Goal: Task Accomplishment & Management: Manage account settings

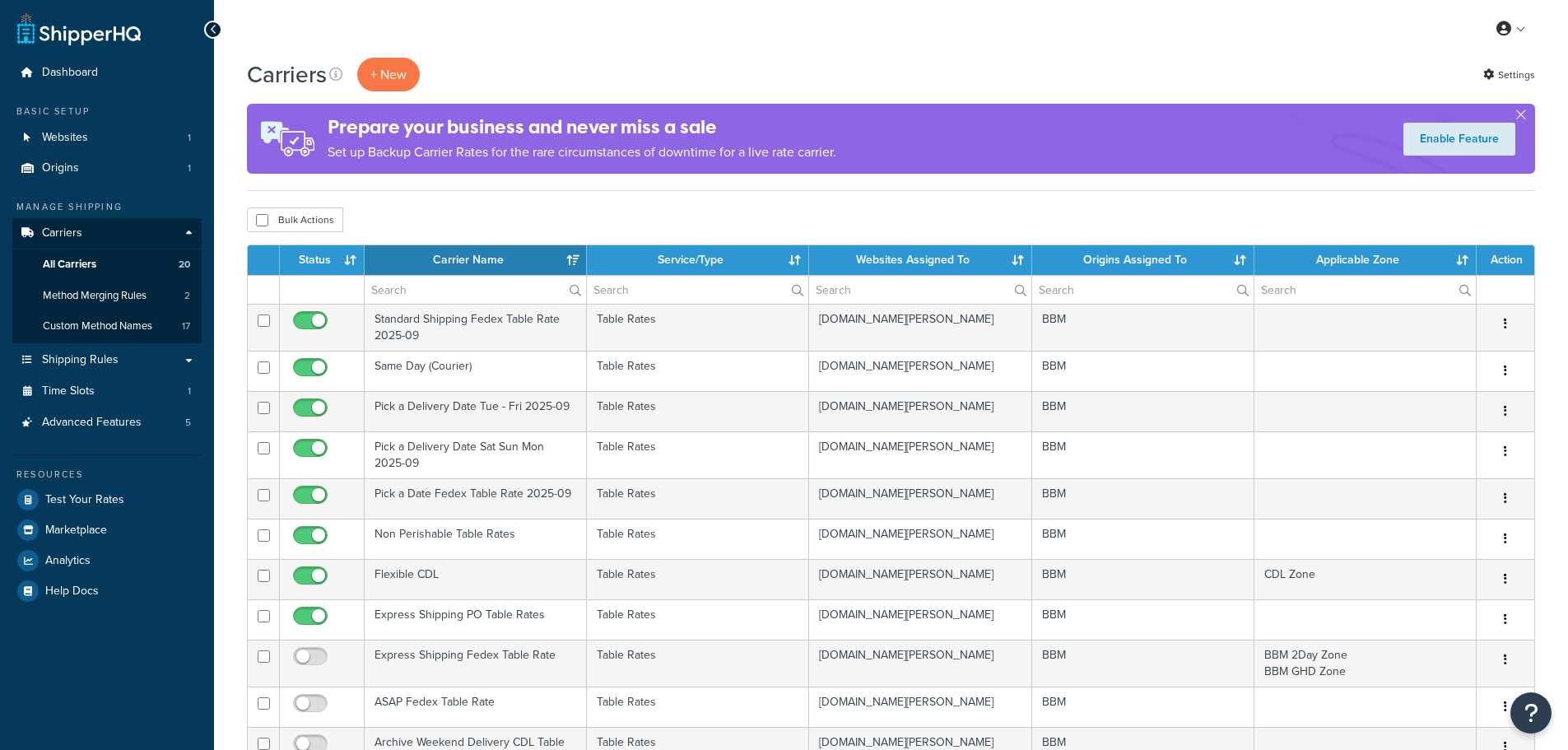
select select "15"
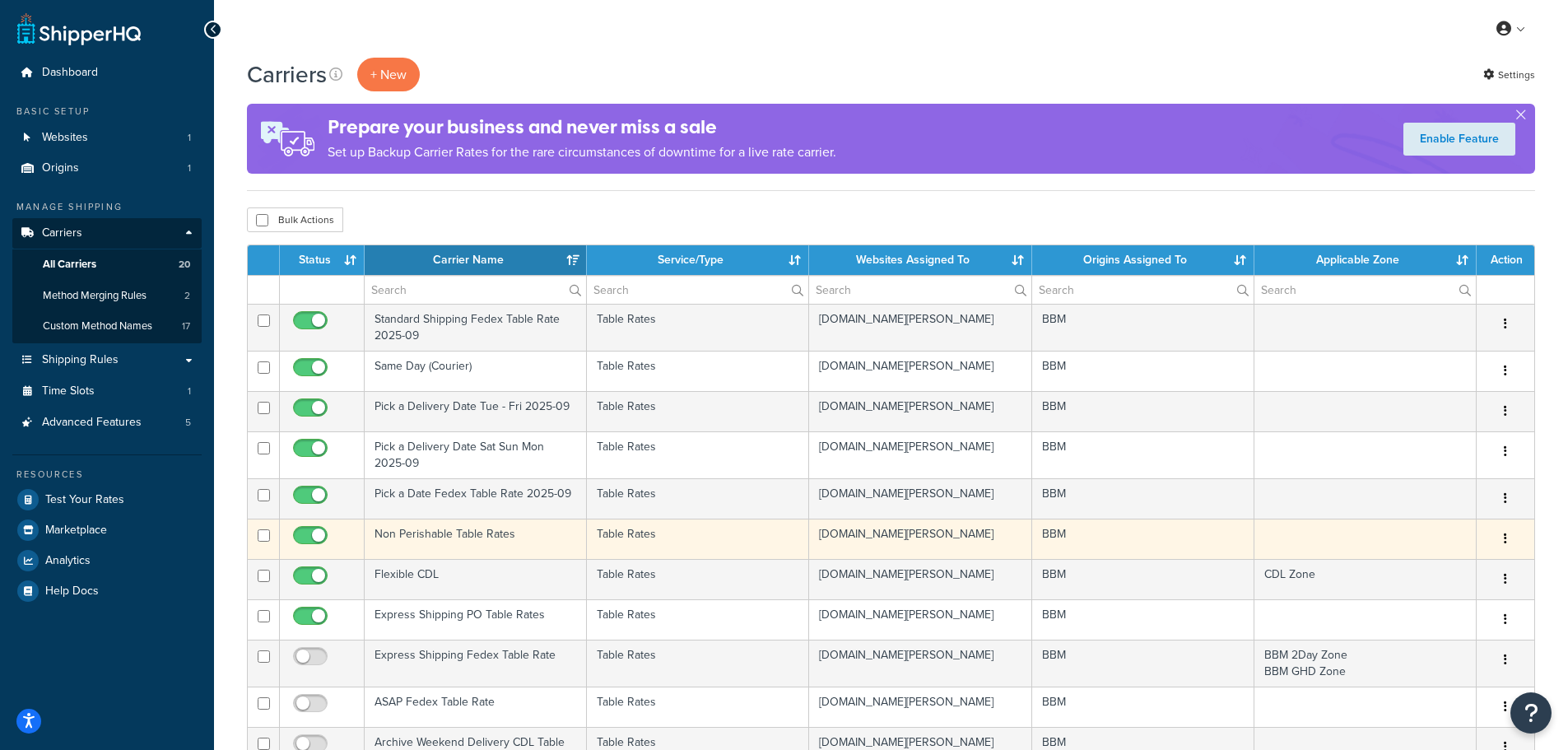
click at [475, 531] on td "Non Perishable Table Rates" at bounding box center [475, 537] width 222 height 40
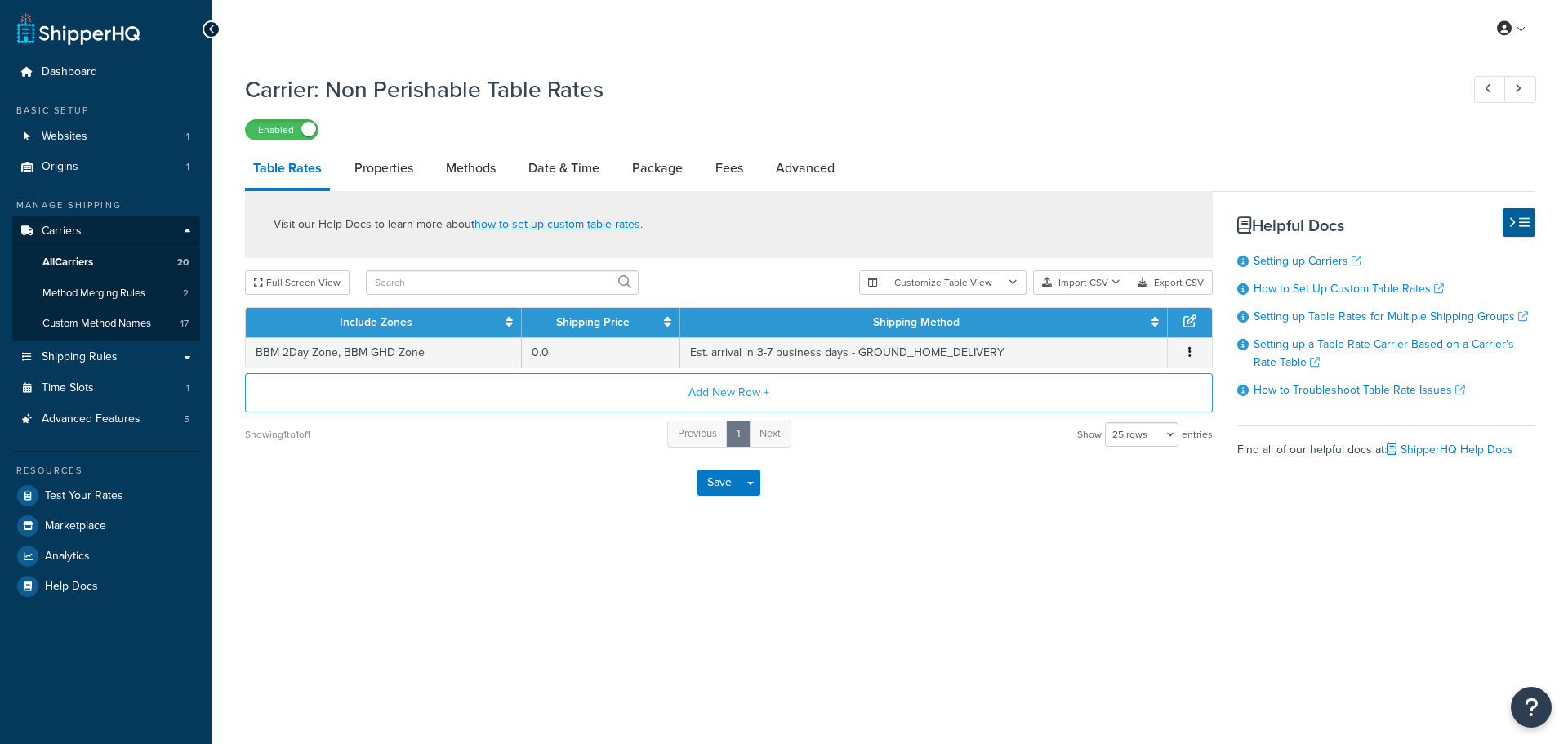
select select "25"
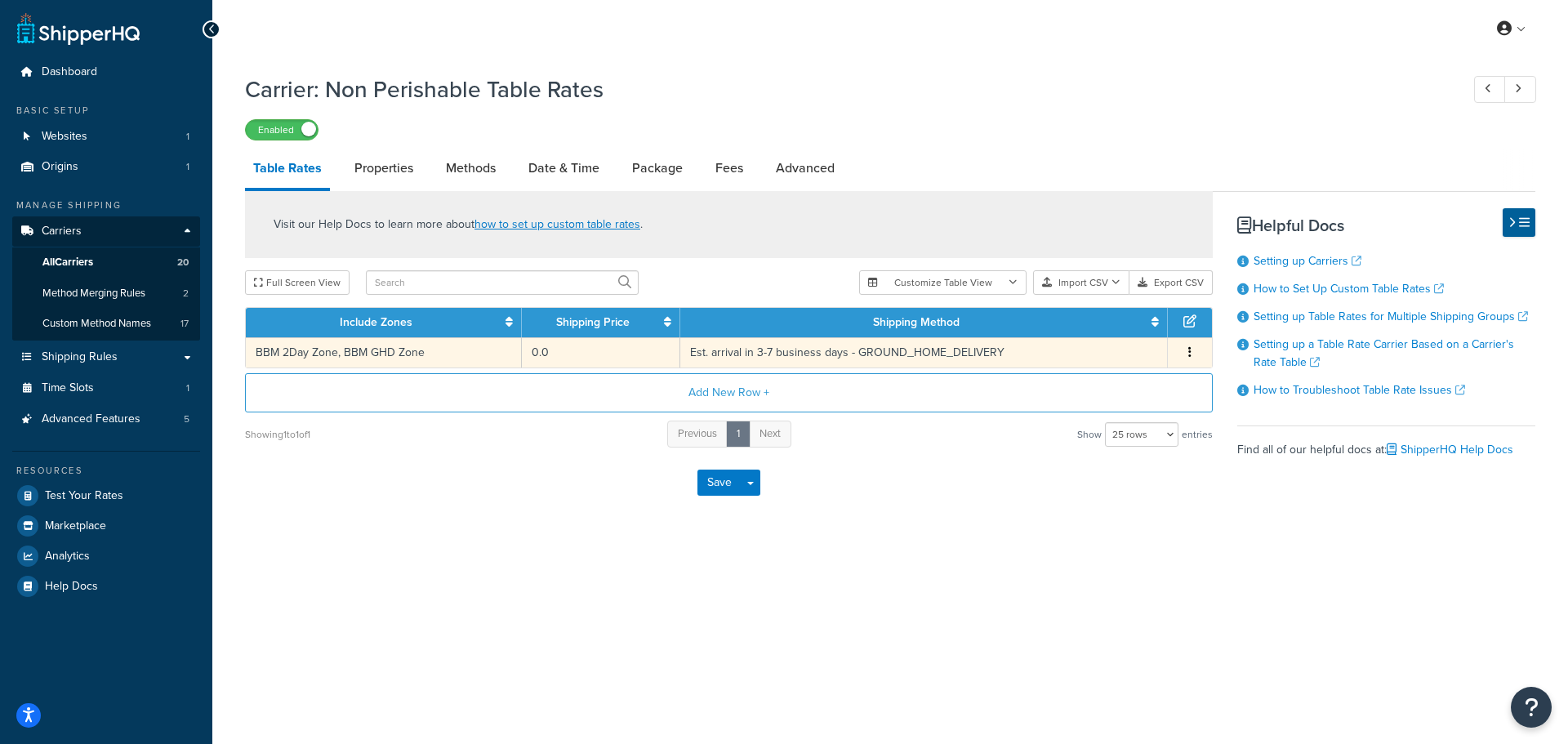
click at [396, 351] on td "BBM 2Day Zone, BBM GHD Zone" at bounding box center [384, 352] width 276 height 30
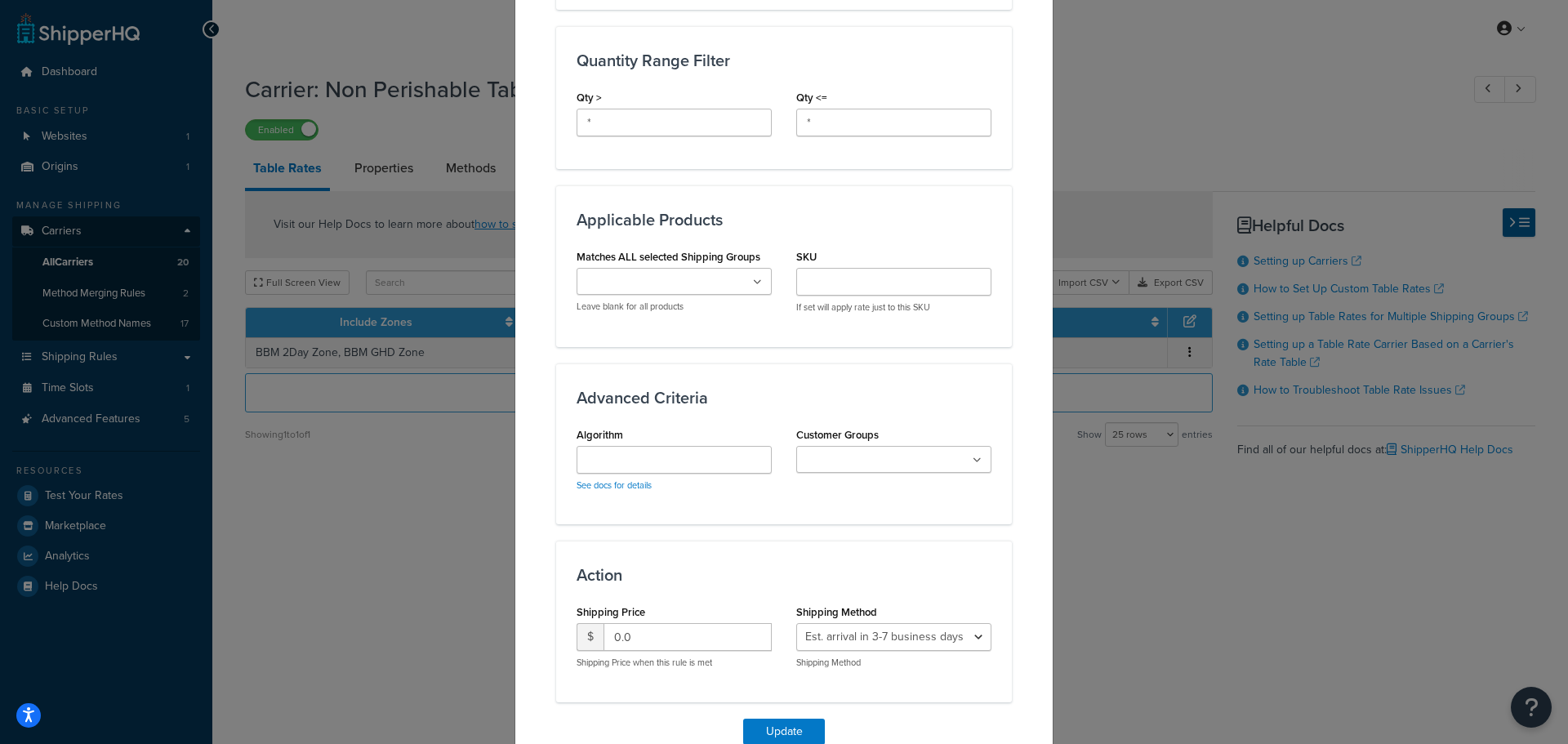
scroll to position [820, 0]
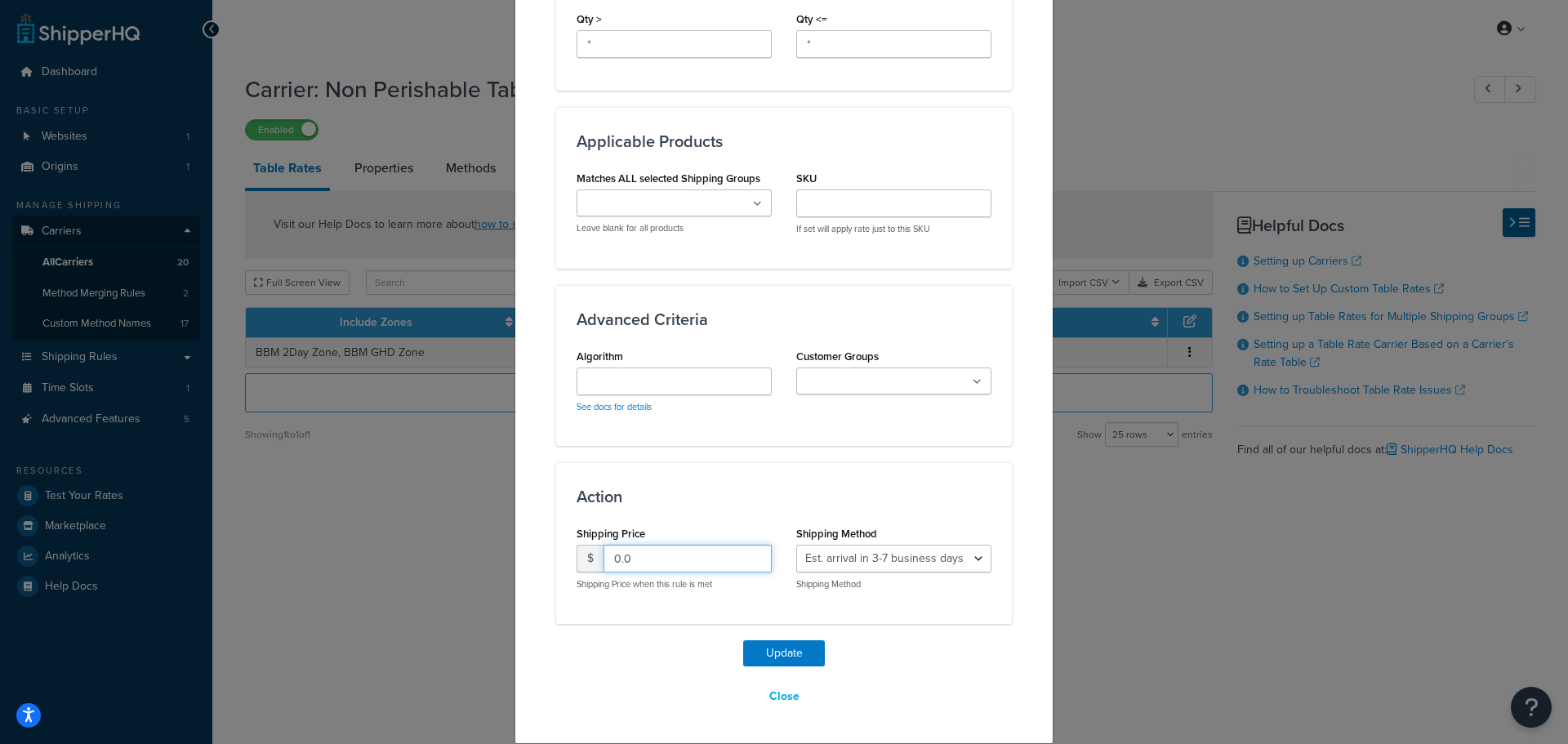
drag, startPoint x: 669, startPoint y: 566, endPoint x: 470, endPoint y: 554, distance: 199.4
click at [472, 559] on div "Update Table Rate Applicable Zones See examples and learn more about how includ…" at bounding box center [784, 372] width 1568 height 744
type input "9.95"
click at [780, 654] on button "Update" at bounding box center [784, 653] width 82 height 26
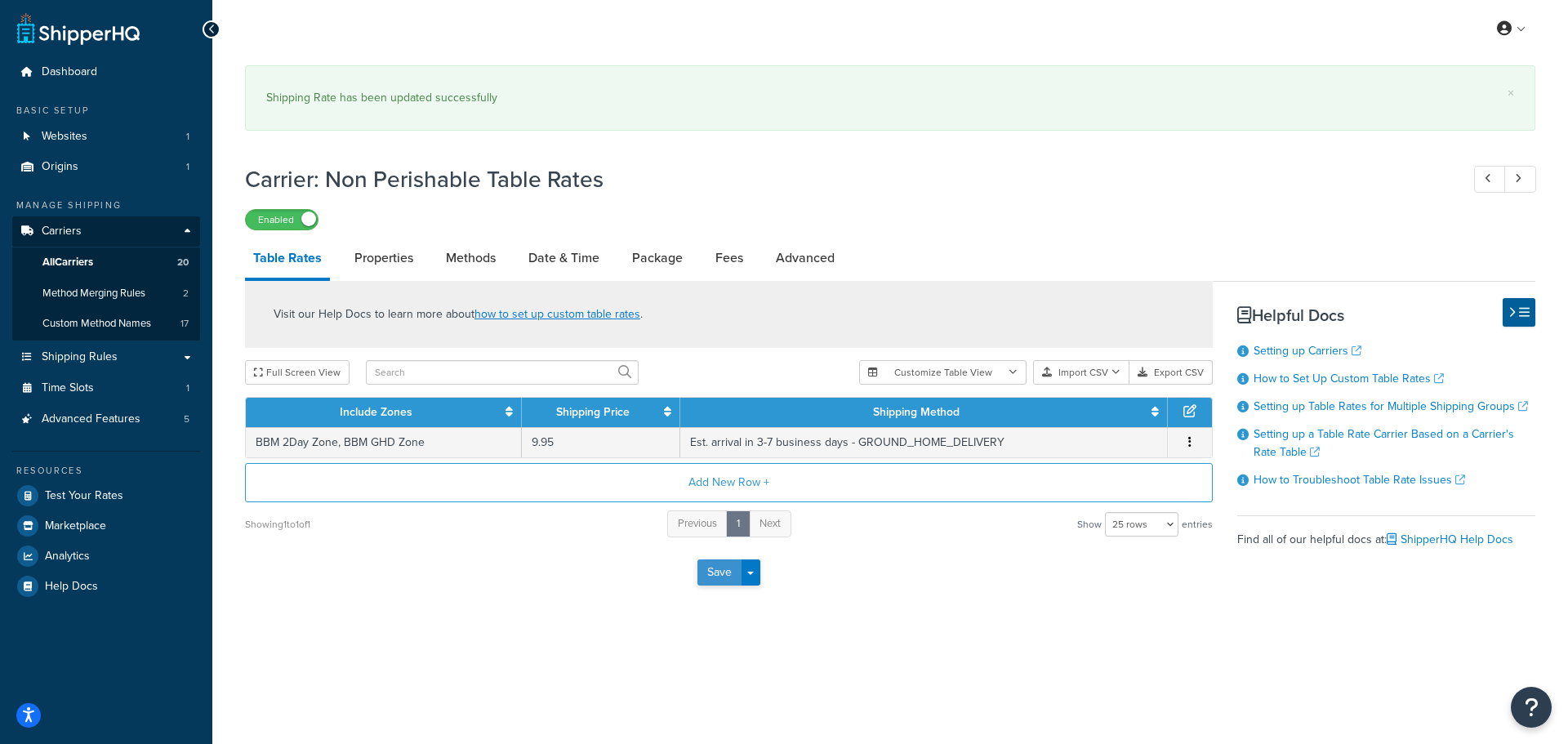
click at [723, 578] on button "Save" at bounding box center [720, 572] width 44 height 26
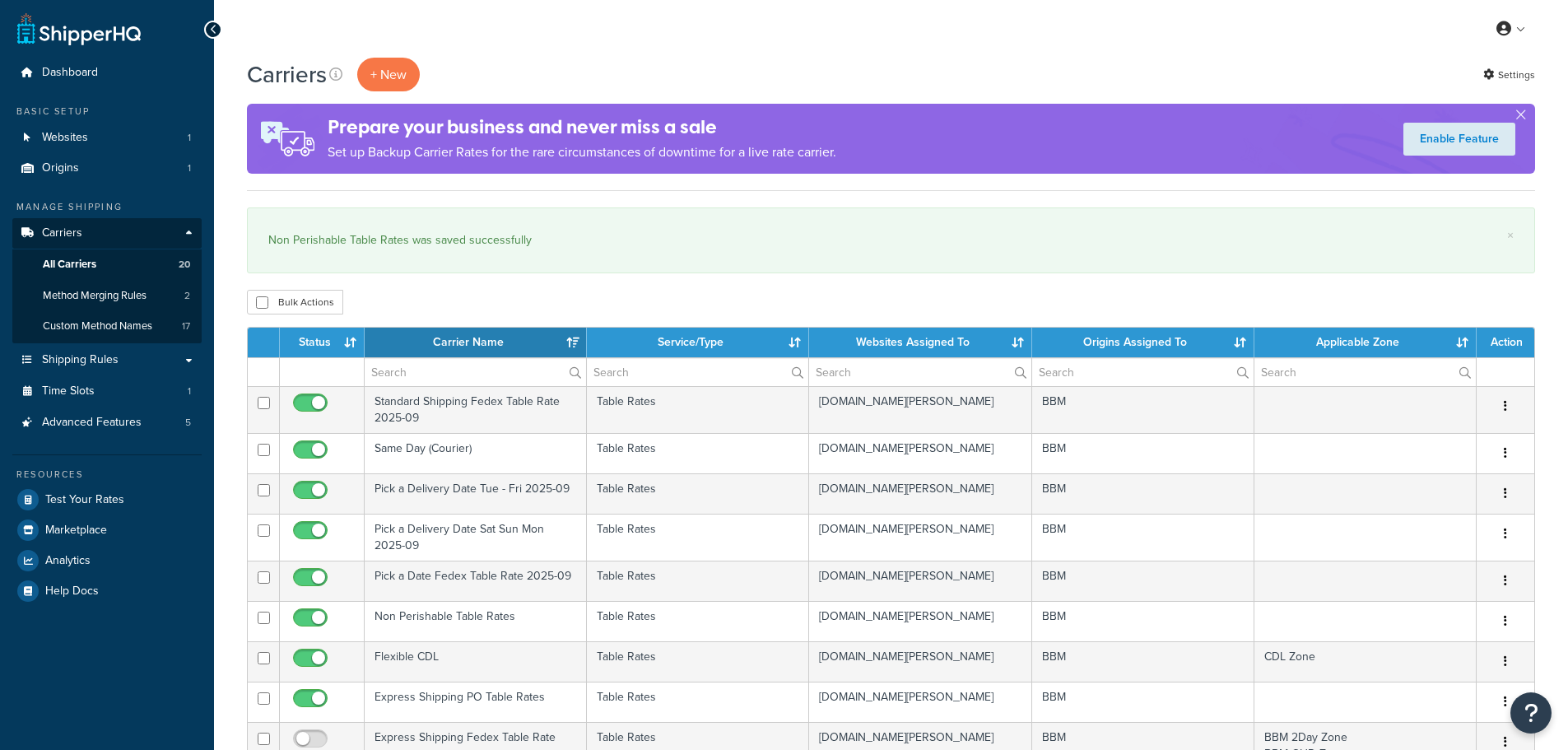
select select "15"
